Goal: Obtain resource: Obtain resource

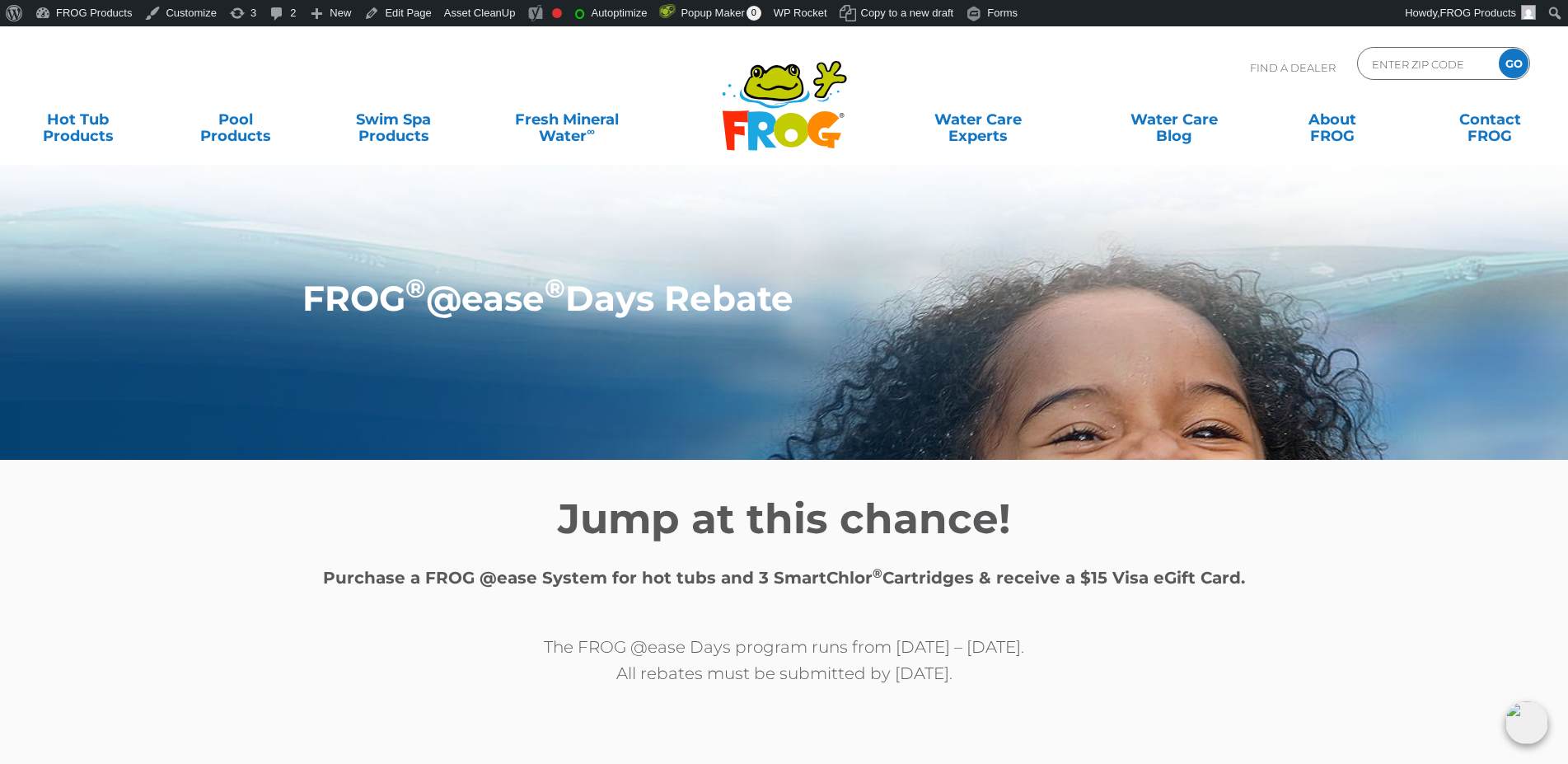
drag, startPoint x: 552, startPoint y: 504, endPoint x: 1107, endPoint y: 679, distance: 581.9
click at [1107, 679] on div "Jump at this chance! Purchase a FROG @ease System for hot tubs and 3 SmartChlor…" at bounding box center [785, 573] width 989 height 227
copy div "Jump at this chance! Purchase a FROG @ease System for hot tubs and 3 SmartChlor…"
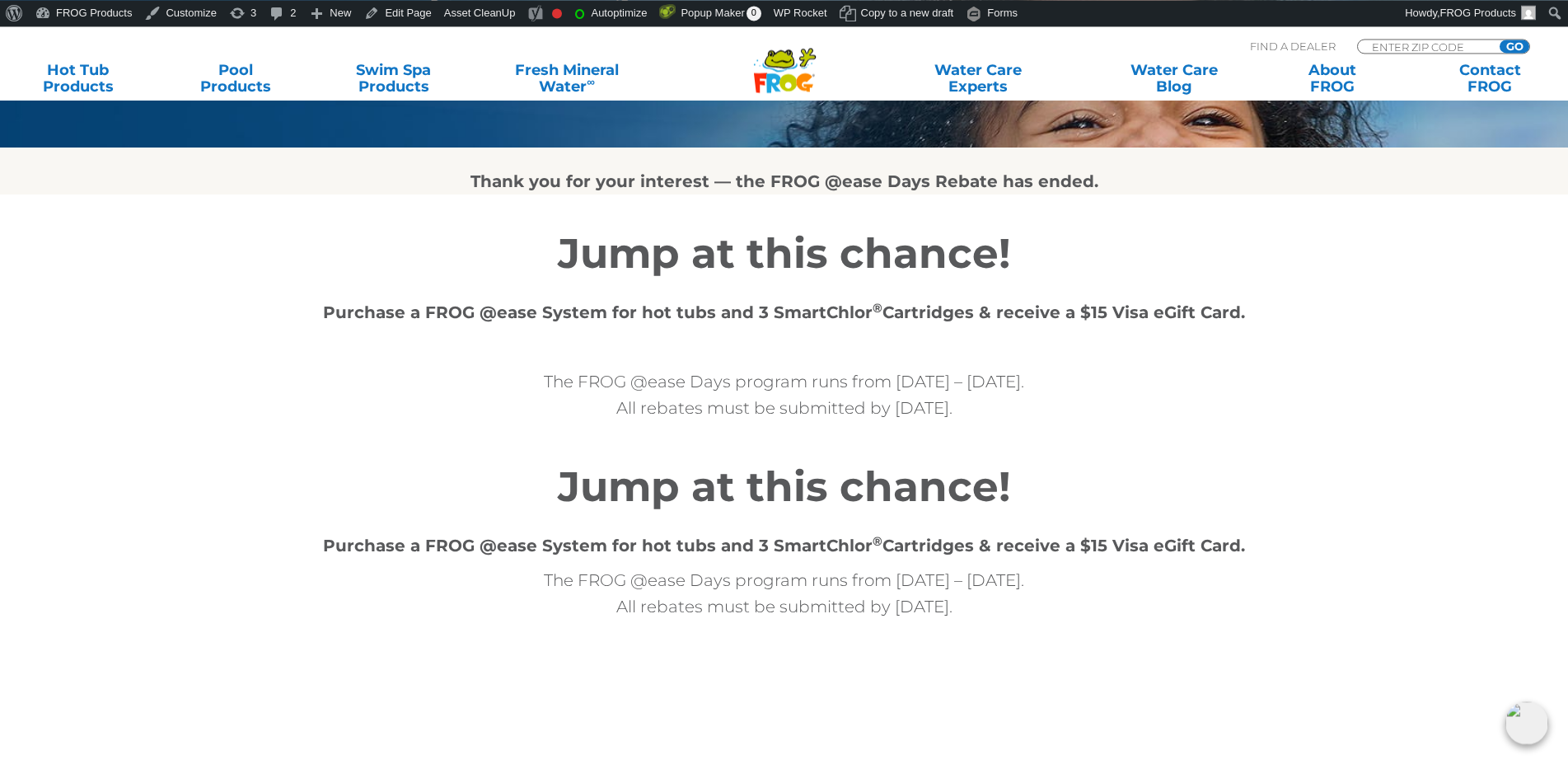
scroll to position [252, 0]
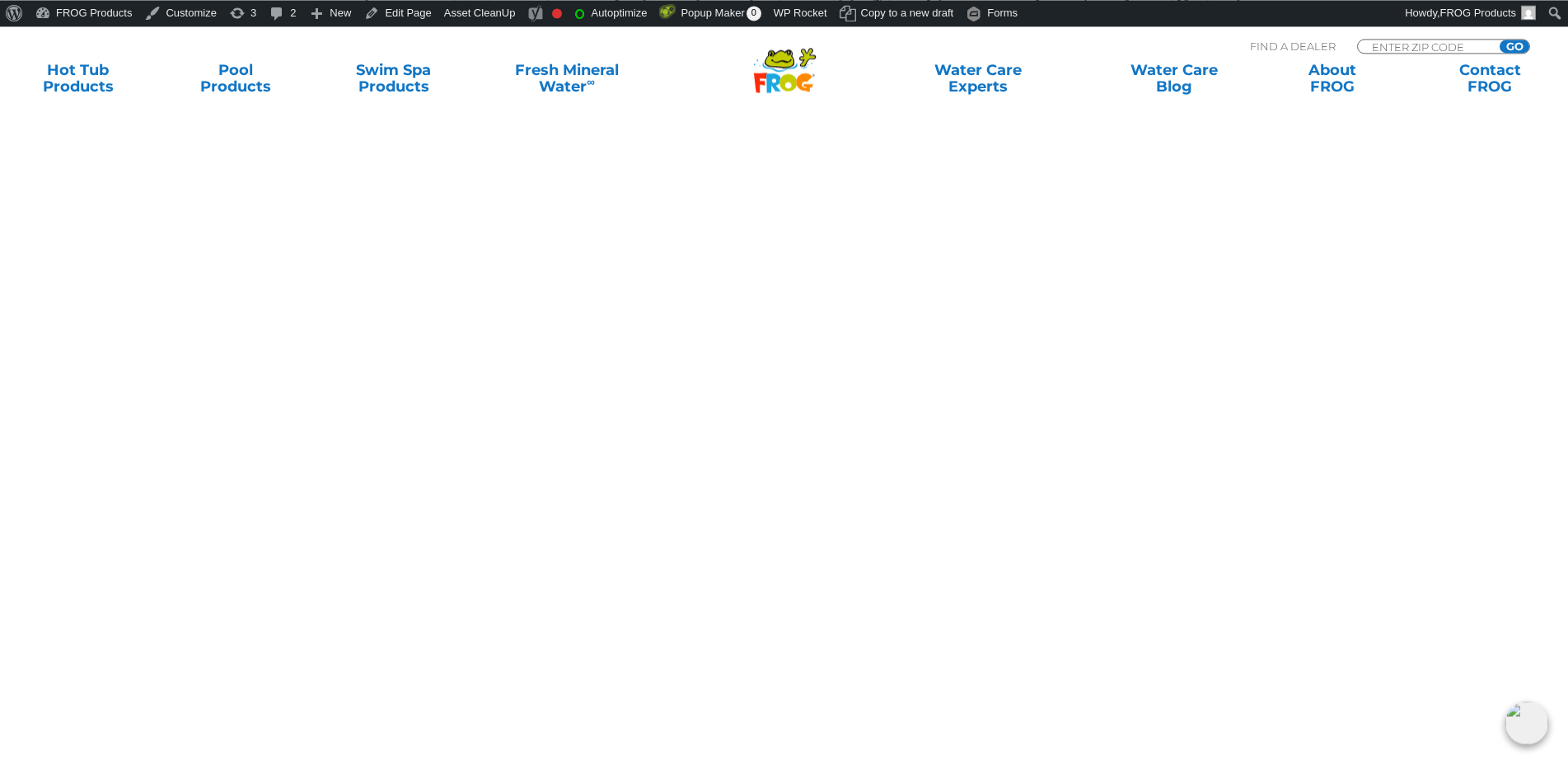
scroll to position [84, 0]
